Goal: Find contact information: Find contact information

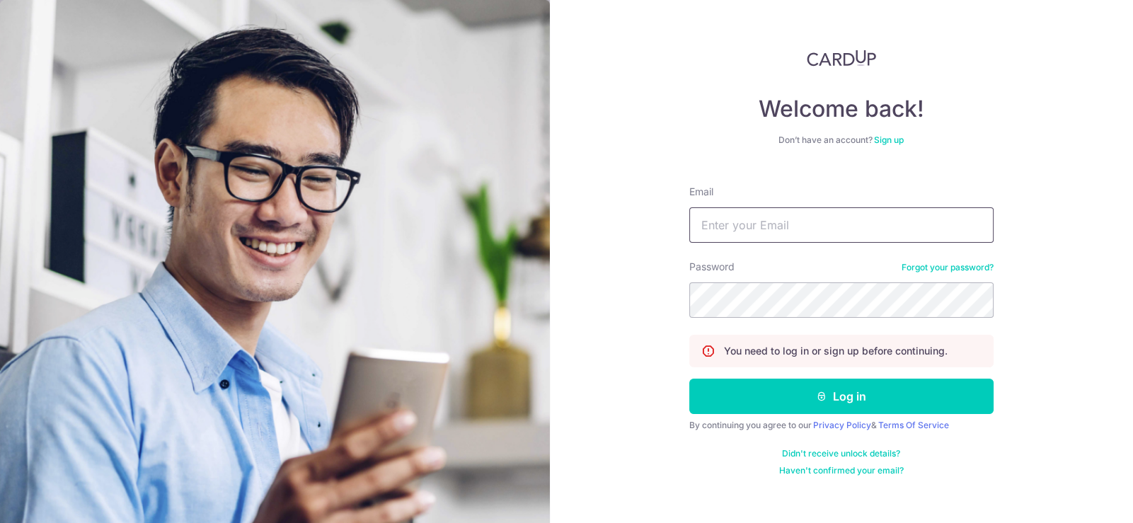
type input "[EMAIL_ADDRESS][DOMAIN_NAME]"
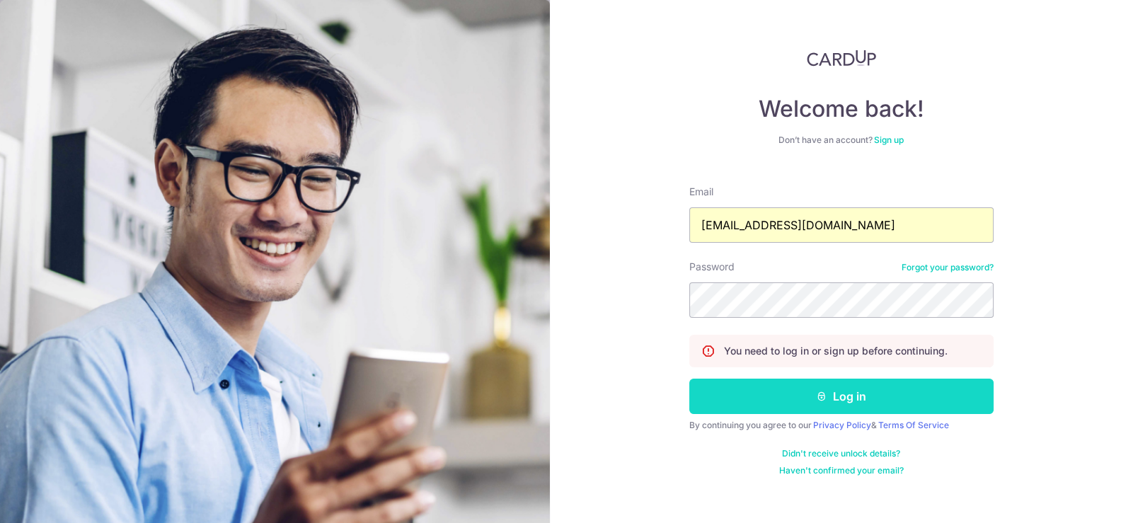
click at [842, 391] on button "Log in" at bounding box center [841, 396] width 304 height 35
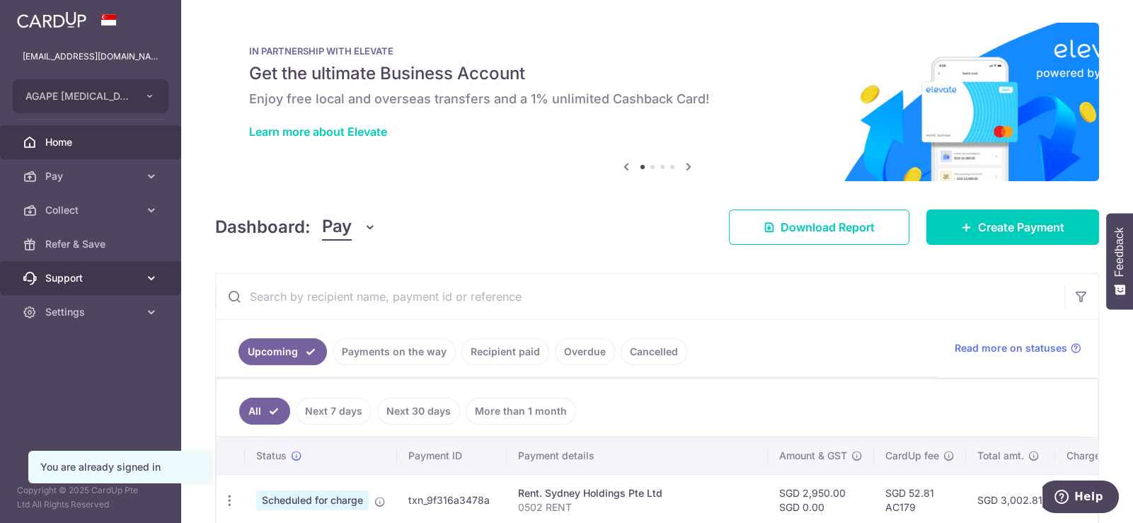
click at [75, 279] on span "Support" at bounding box center [91, 278] width 93 height 14
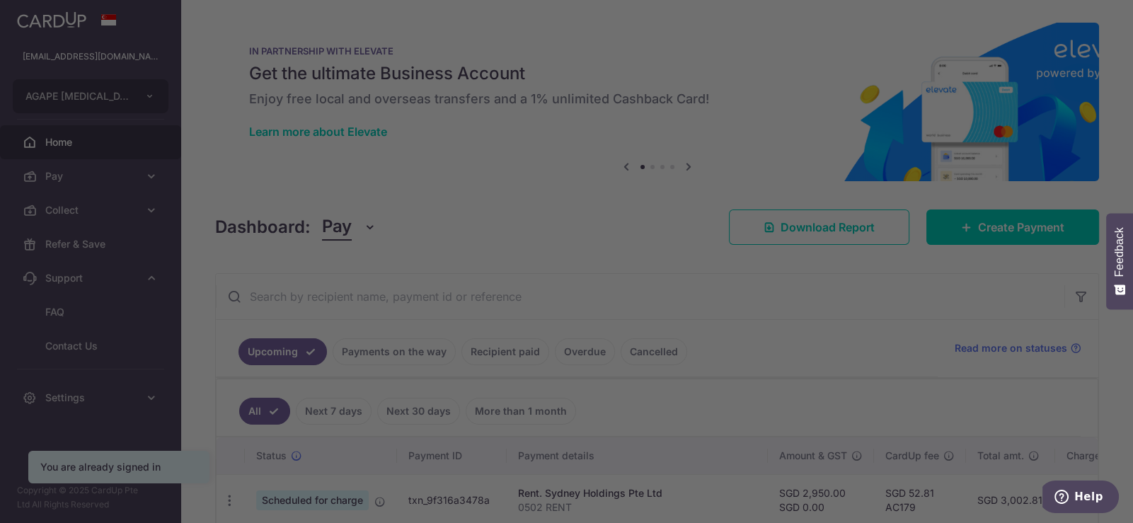
click at [81, 340] on div at bounding box center [572, 264] width 1144 height 528
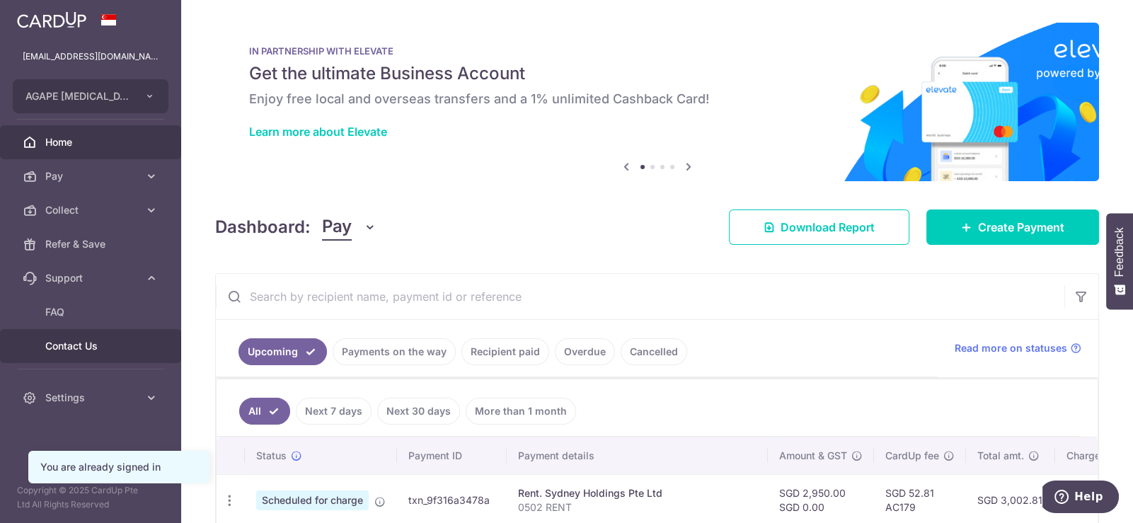
click at [60, 345] on span "Contact Us" at bounding box center [91, 346] width 93 height 14
